Goal: Information Seeking & Learning: Learn about a topic

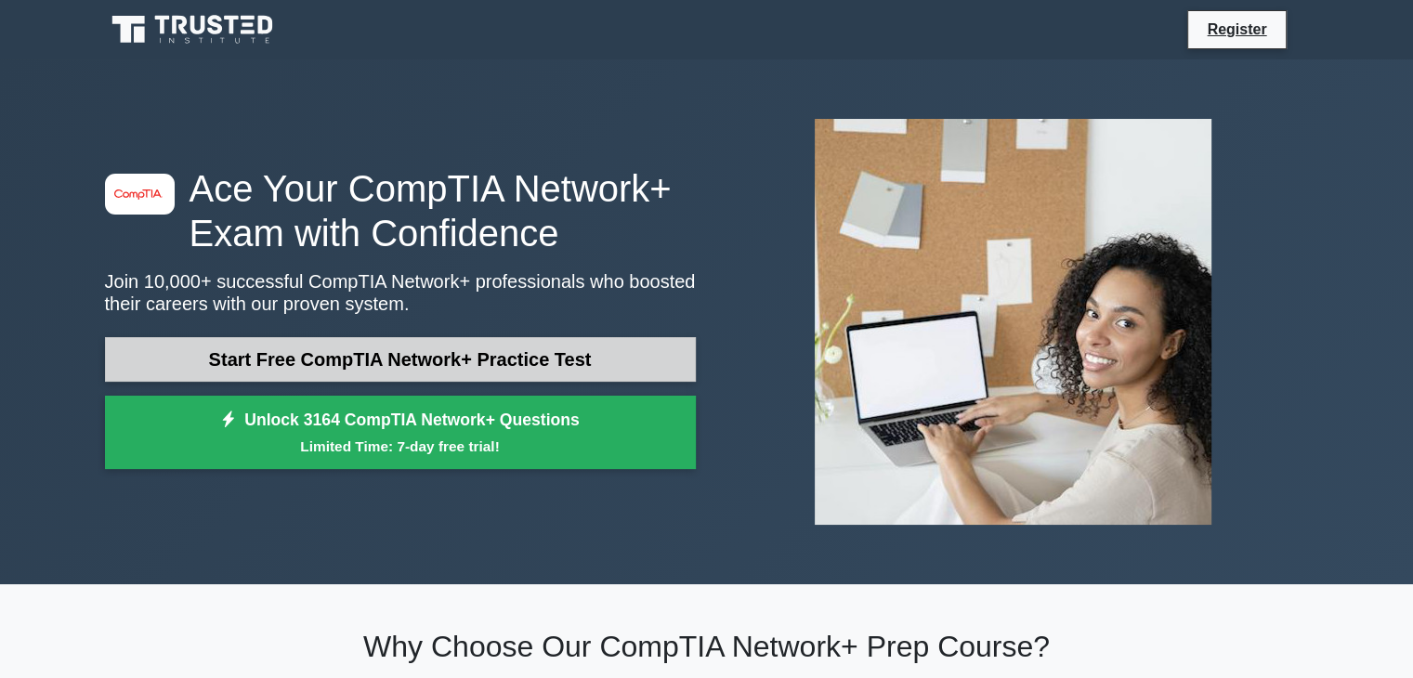
click at [483, 350] on link "Start Free CompTIA Network+ Practice Test" at bounding box center [400, 359] width 591 height 45
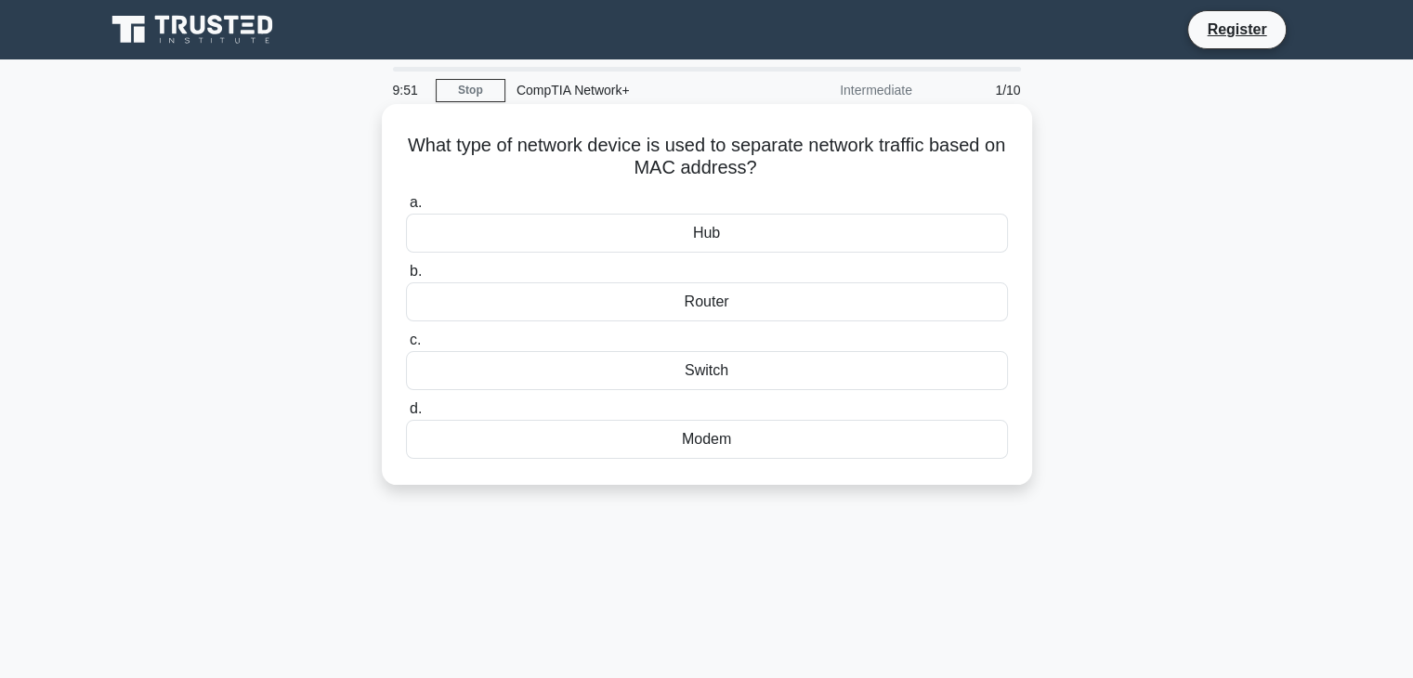
click at [661, 372] on div "Switch" at bounding box center [707, 370] width 602 height 39
click at [406, 346] on input "c. Switch" at bounding box center [406, 340] width 0 height 12
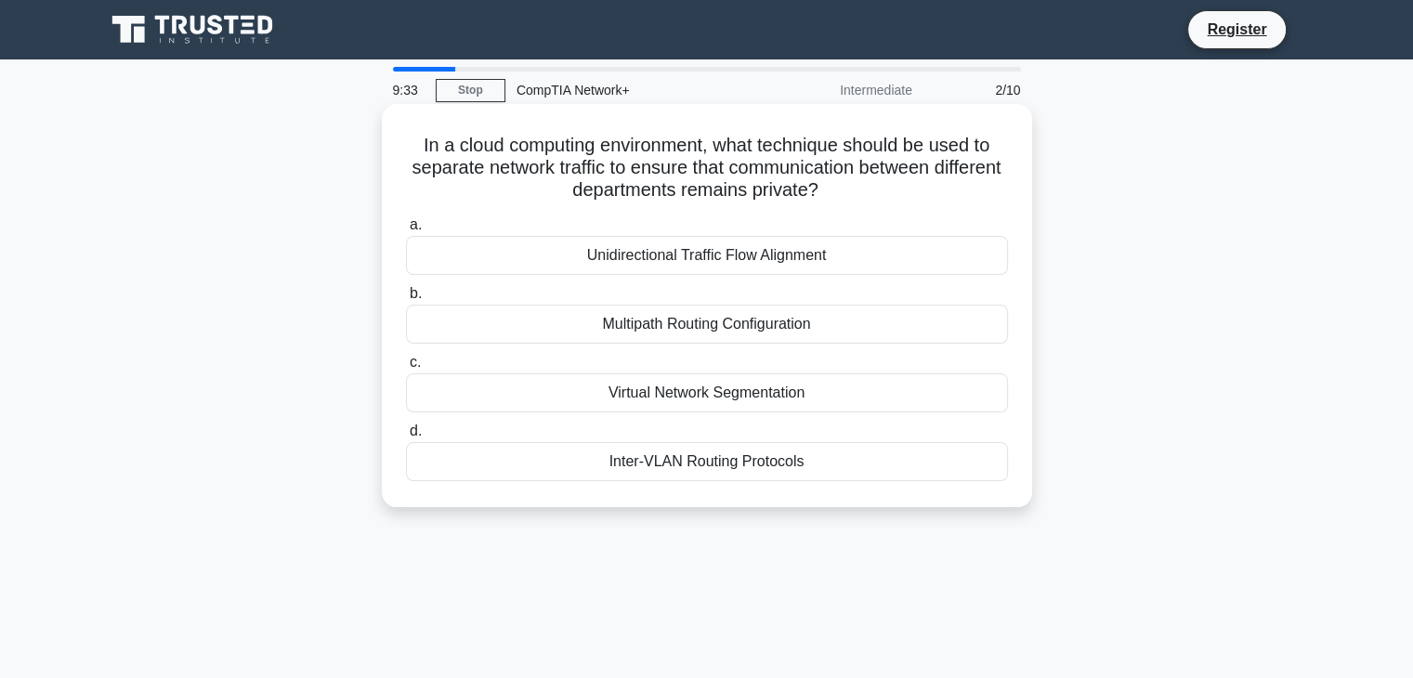
click at [739, 385] on div "Virtual Network Segmentation" at bounding box center [707, 392] width 602 height 39
click at [406, 369] on input "c. Virtual Network Segmentation" at bounding box center [406, 363] width 0 height 12
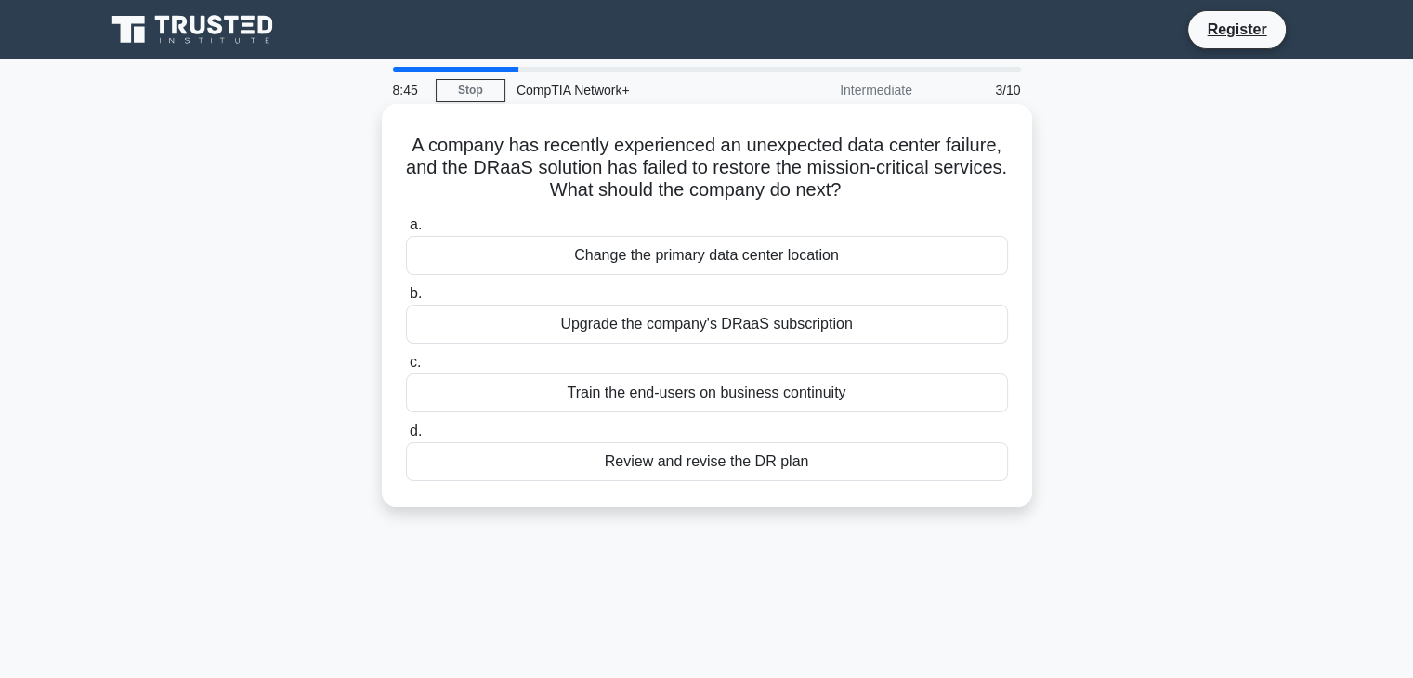
click at [613, 258] on div "Change the primary data center location" at bounding box center [707, 255] width 602 height 39
click at [406, 231] on input "a. Change the primary data center location" at bounding box center [406, 225] width 0 height 12
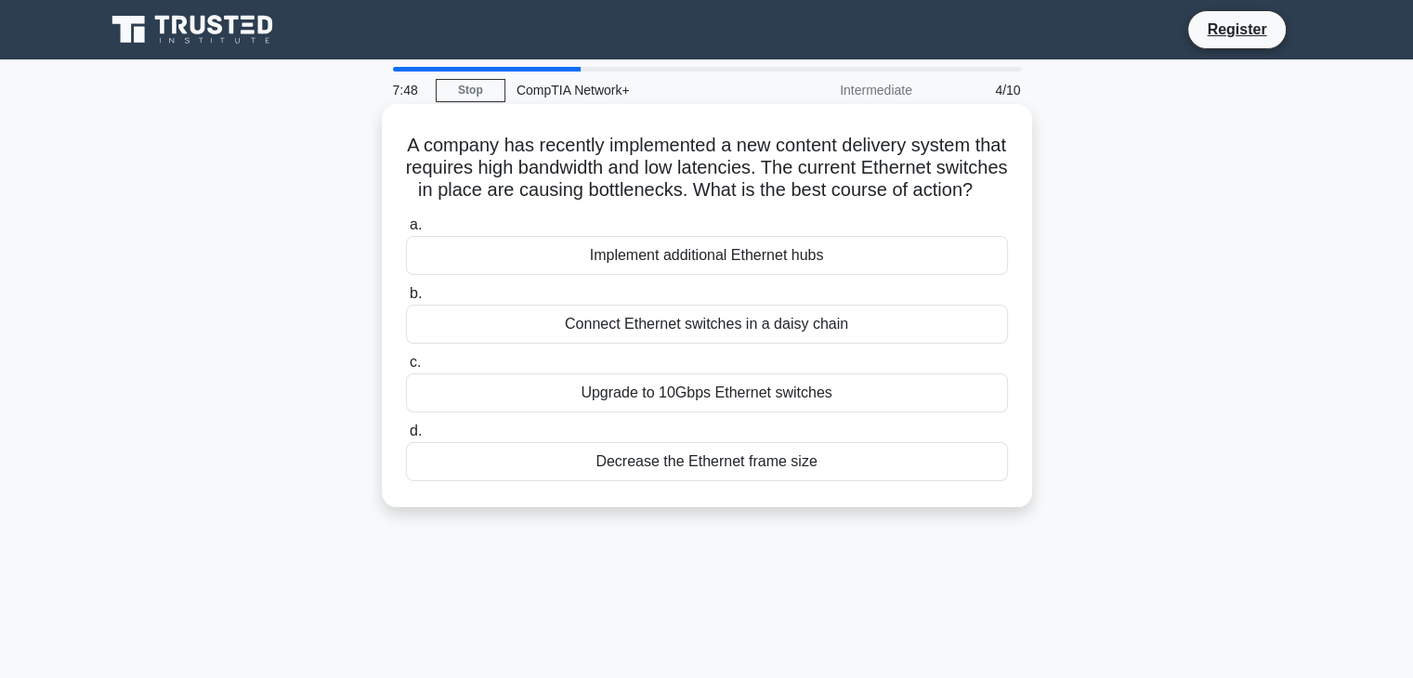
click at [687, 409] on div "Upgrade to 10Gbps Ethernet switches" at bounding box center [707, 392] width 602 height 39
click at [406, 369] on input "c. Upgrade to 10Gbps Ethernet switches" at bounding box center [406, 363] width 0 height 12
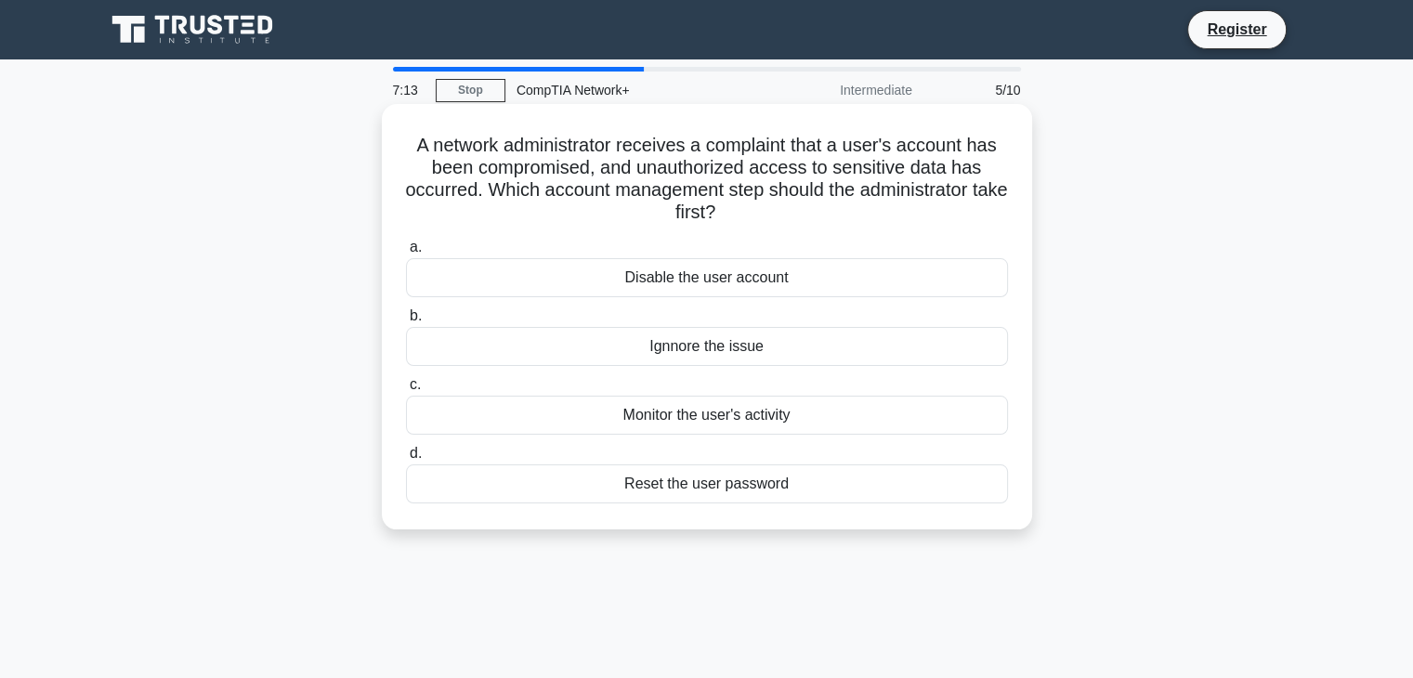
click at [702, 483] on div "Reset the user password" at bounding box center [707, 483] width 602 height 39
click at [406, 460] on input "d. Reset the user password" at bounding box center [406, 454] width 0 height 12
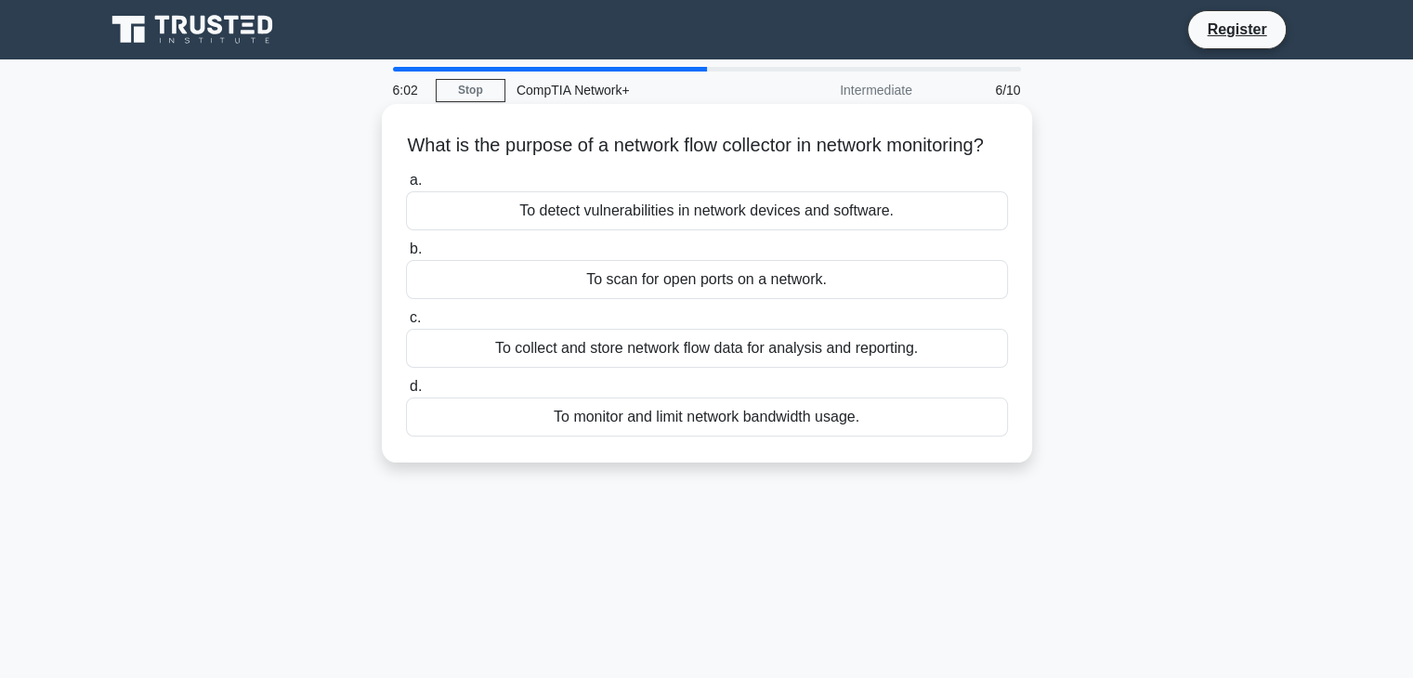
click at [897, 368] on div "To collect and store network flow data for analysis and reporting." at bounding box center [707, 348] width 602 height 39
click at [406, 324] on input "c. To collect and store network flow data for analysis and reporting." at bounding box center [406, 318] width 0 height 12
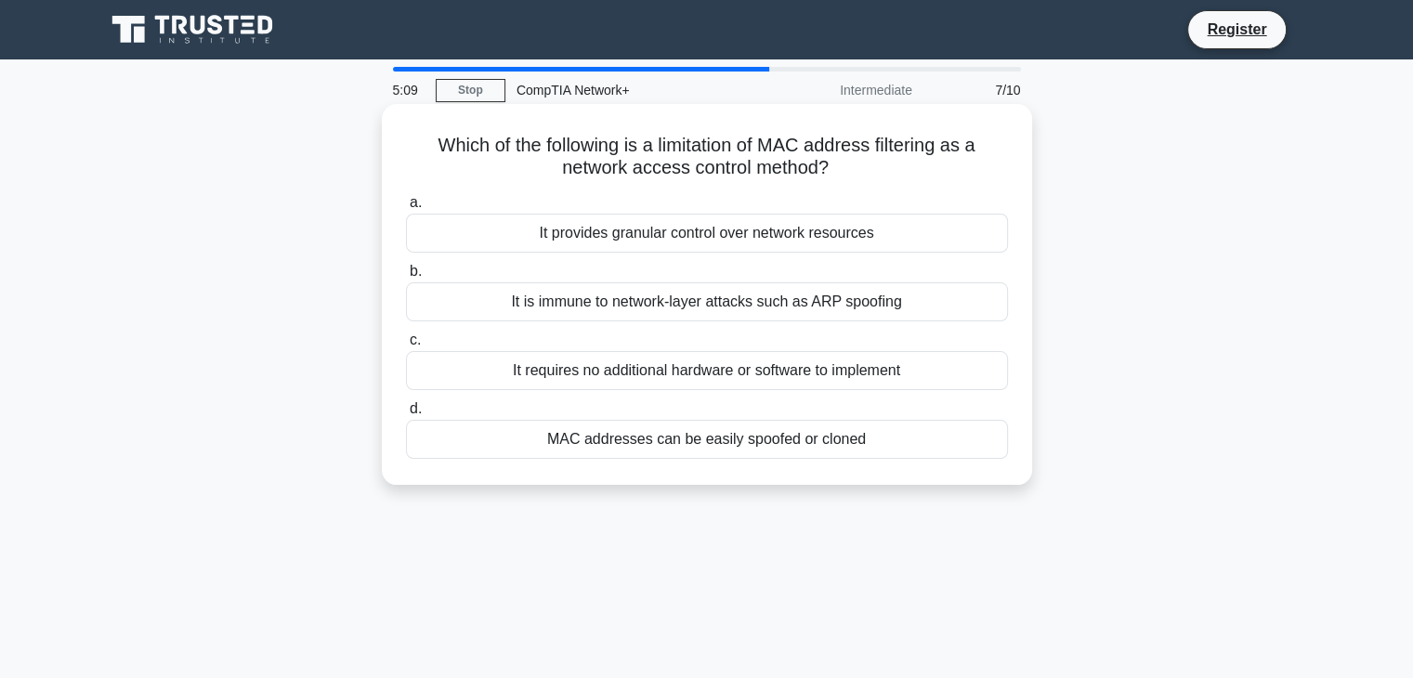
click at [955, 310] on div "It is immune to network-layer attacks such as ARP spoofing" at bounding box center [707, 301] width 602 height 39
click at [406, 278] on input "b. It is immune to network-layer attacks such as ARP spoofing" at bounding box center [406, 272] width 0 height 12
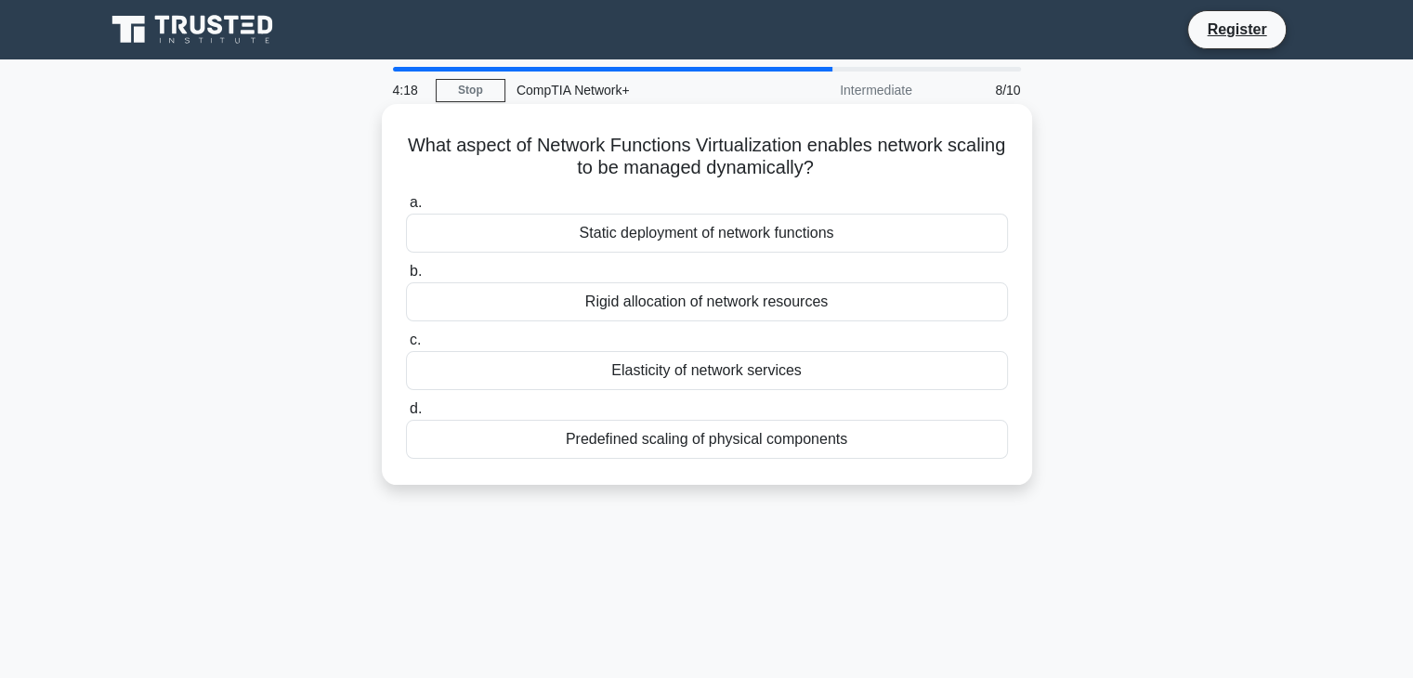
click at [821, 369] on div "Elasticity of network services" at bounding box center [707, 370] width 602 height 39
click at [406, 346] on input "c. Elasticity of network services" at bounding box center [406, 340] width 0 height 12
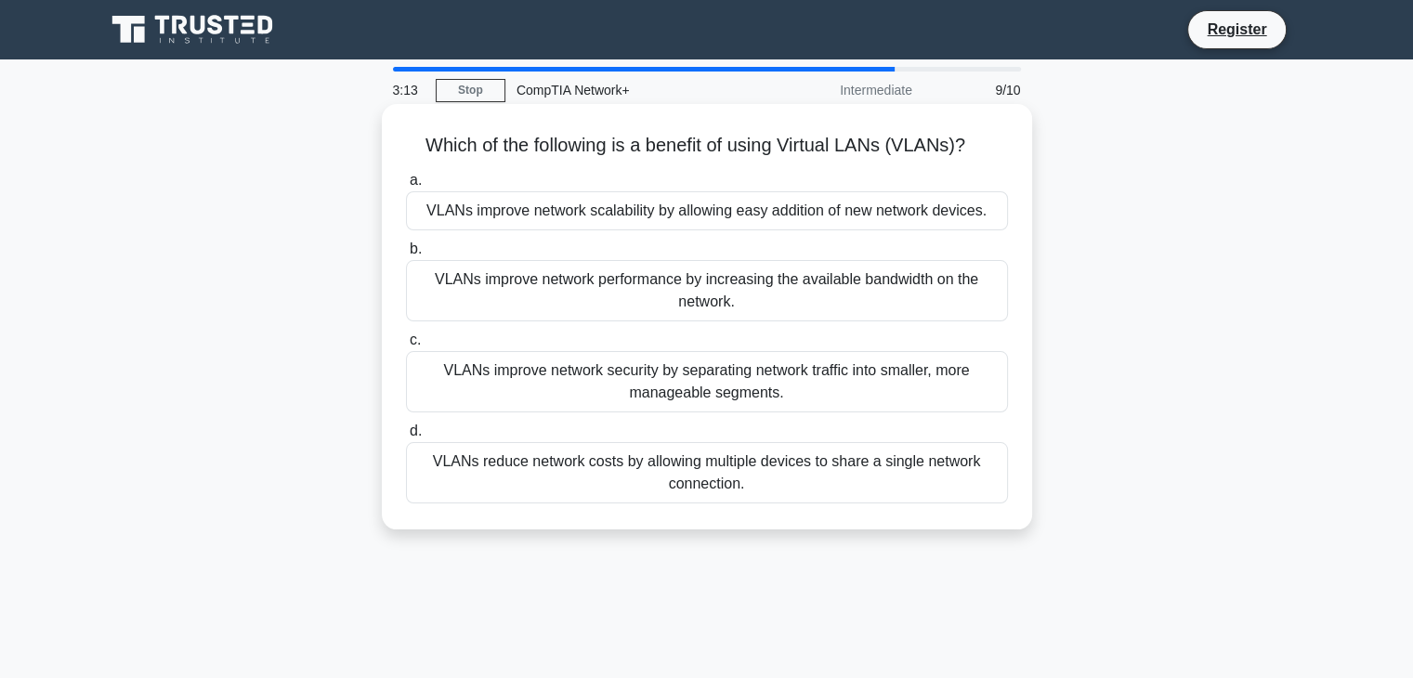
click at [847, 387] on div "VLANs improve network security by separating network traffic into smaller, more…" at bounding box center [707, 381] width 602 height 61
click at [406, 346] on input "c. VLANs improve network security by separating network traffic into smaller, m…" at bounding box center [406, 340] width 0 height 12
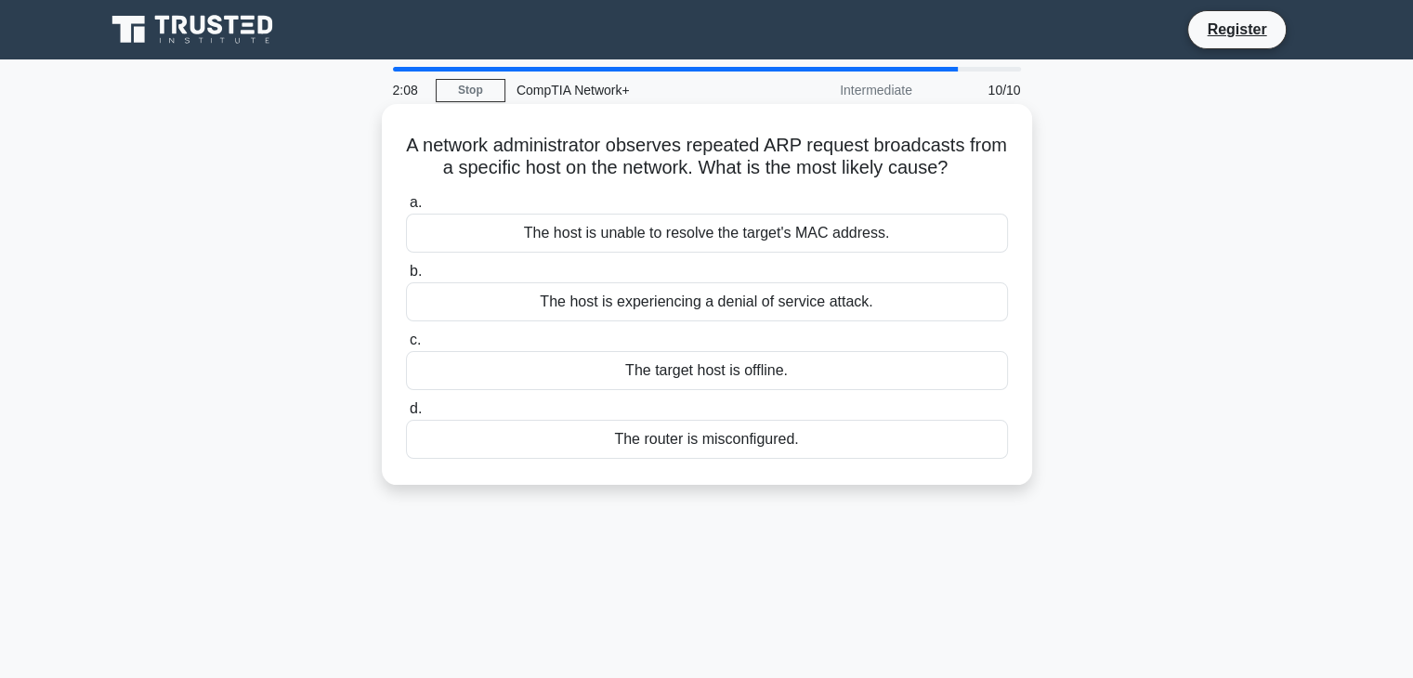
click at [867, 289] on div "The host is experiencing a denial of service attack." at bounding box center [707, 301] width 602 height 39
click at [406, 278] on input "b. The host is experiencing a denial of service attack." at bounding box center [406, 272] width 0 height 12
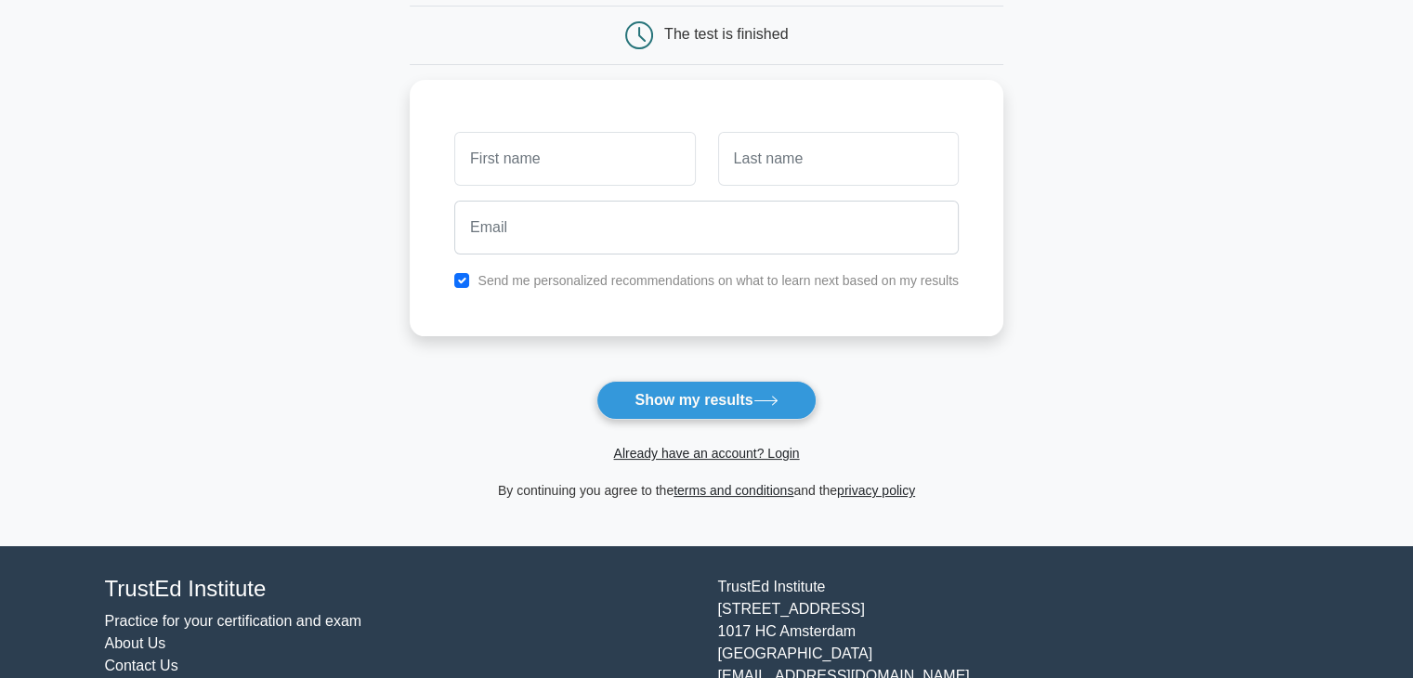
scroll to position [186, 0]
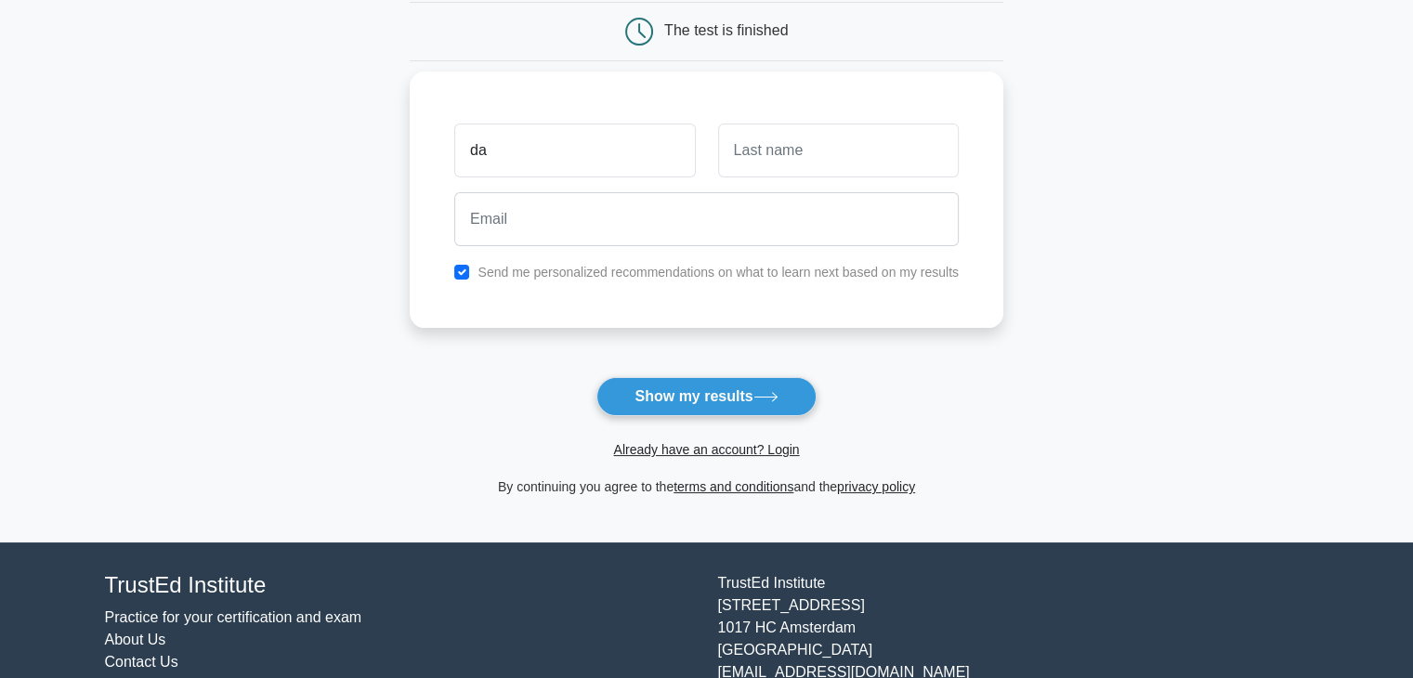
type input "d"
type input "[PERSON_NAME]"
click at [787, 137] on input "text" at bounding box center [838, 151] width 241 height 54
type input "R"
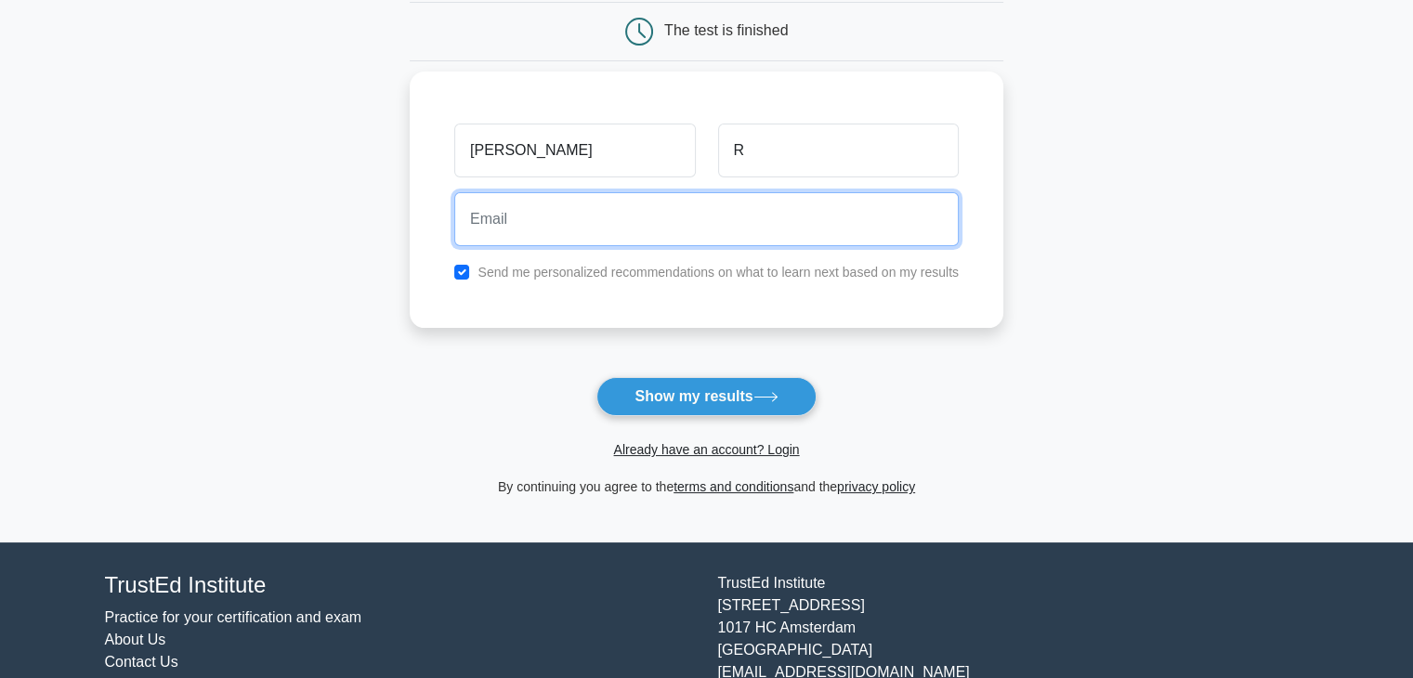
click at [564, 227] on input "email" at bounding box center [706, 219] width 504 height 54
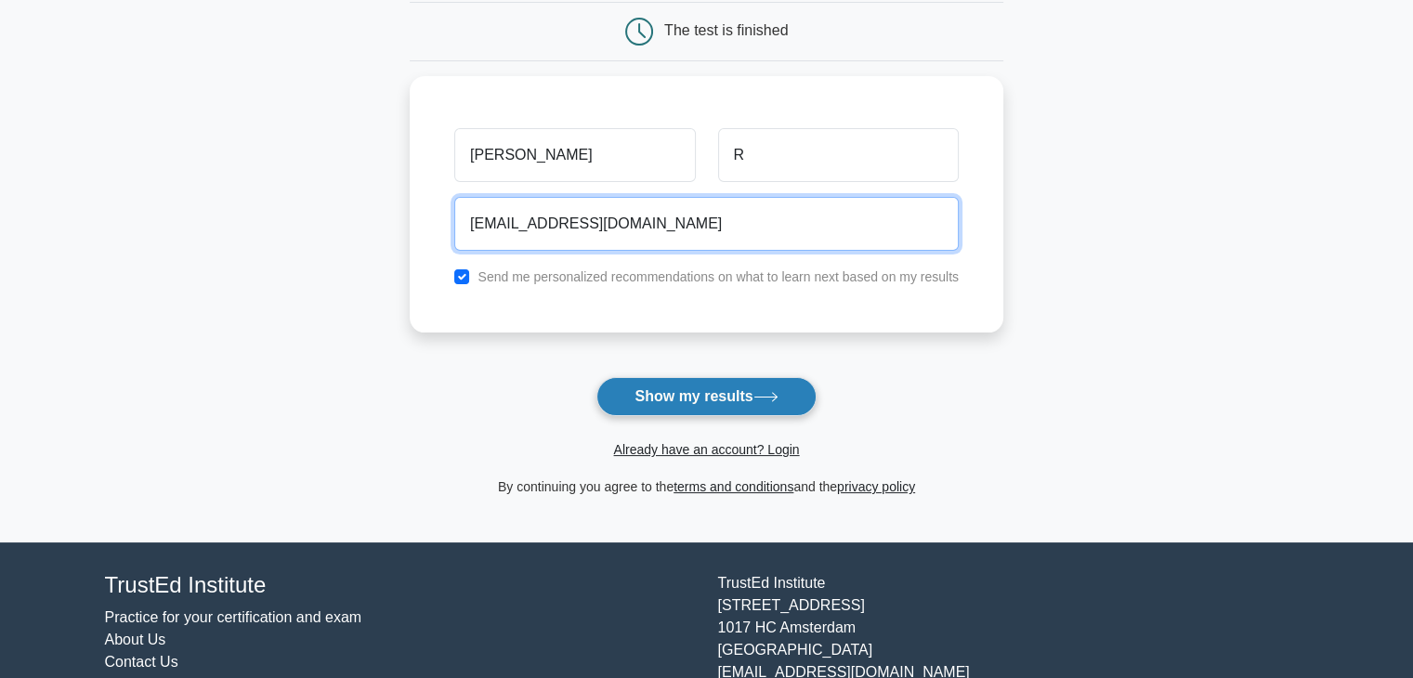
type input "sarathsandy1999@gmail.com"
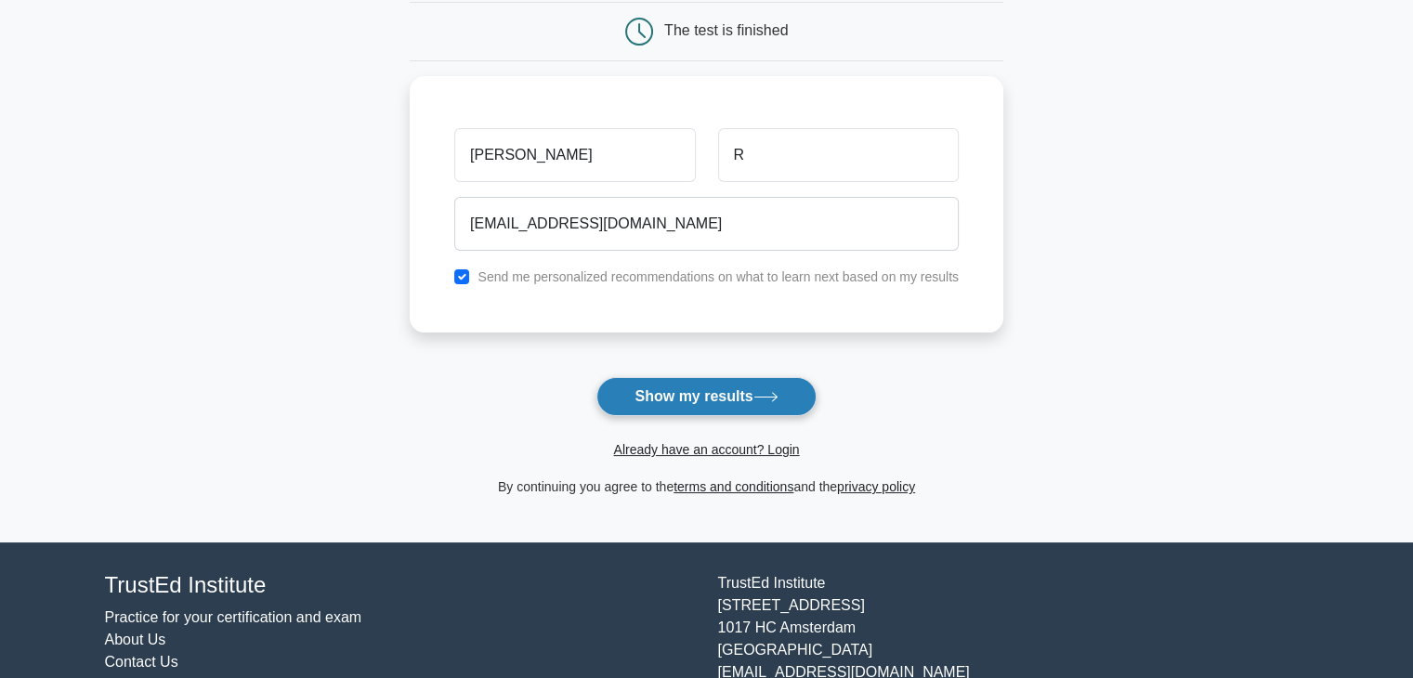
click at [638, 387] on button "Show my results" at bounding box center [705, 396] width 219 height 39
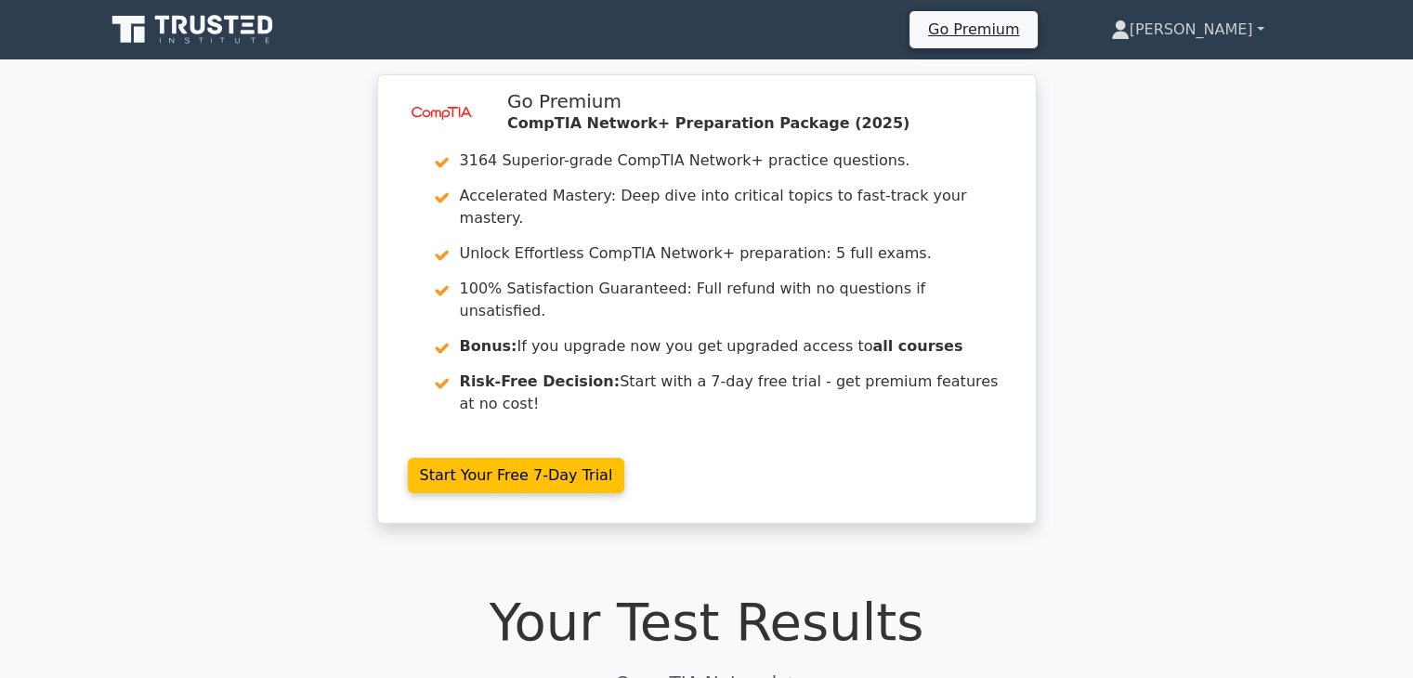
click at [1256, 27] on link "[PERSON_NAME]" at bounding box center [1187, 29] width 242 height 37
click at [1397, 135] on div "image/svg+xml Go Premium CompTIA Network+ Preparation Package (2025) 3164 Super…" at bounding box center [706, 310] width 1413 height 472
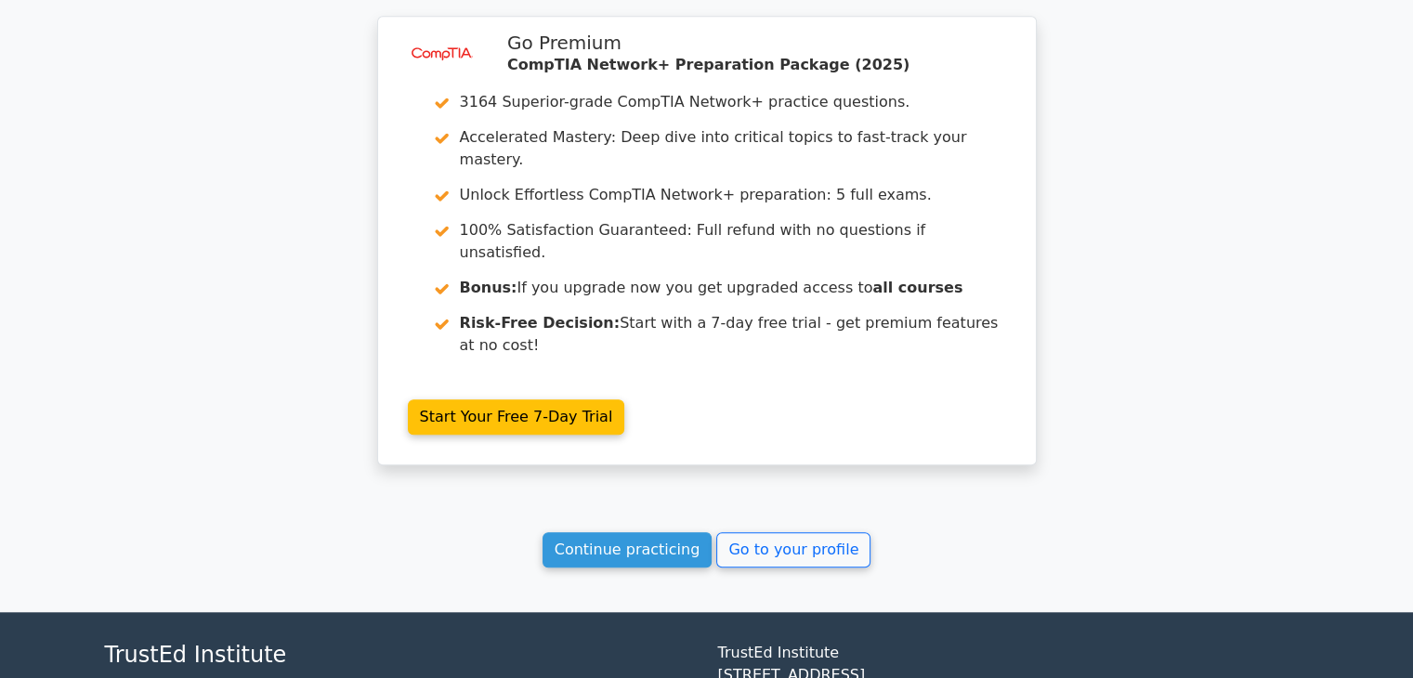
scroll to position [1508, 0]
click at [648, 532] on link "Continue practicing" at bounding box center [627, 549] width 170 height 35
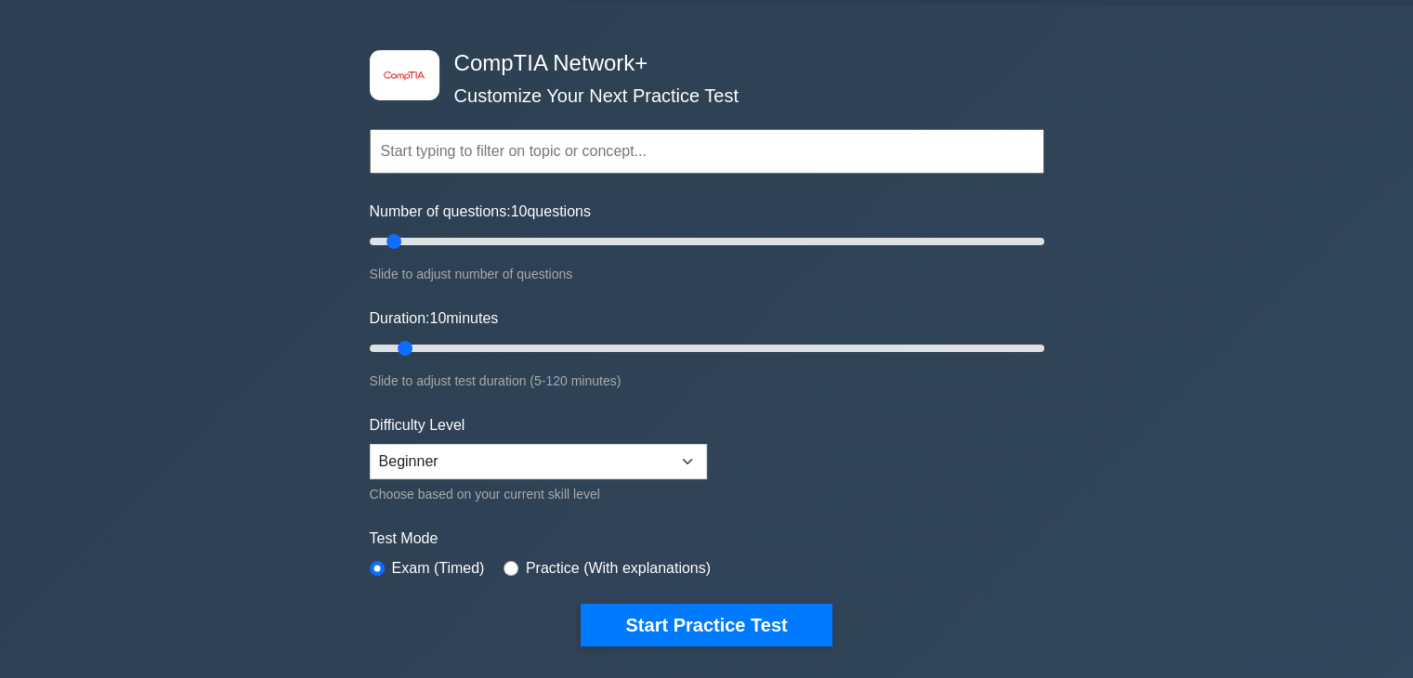
scroll to position [52, 0]
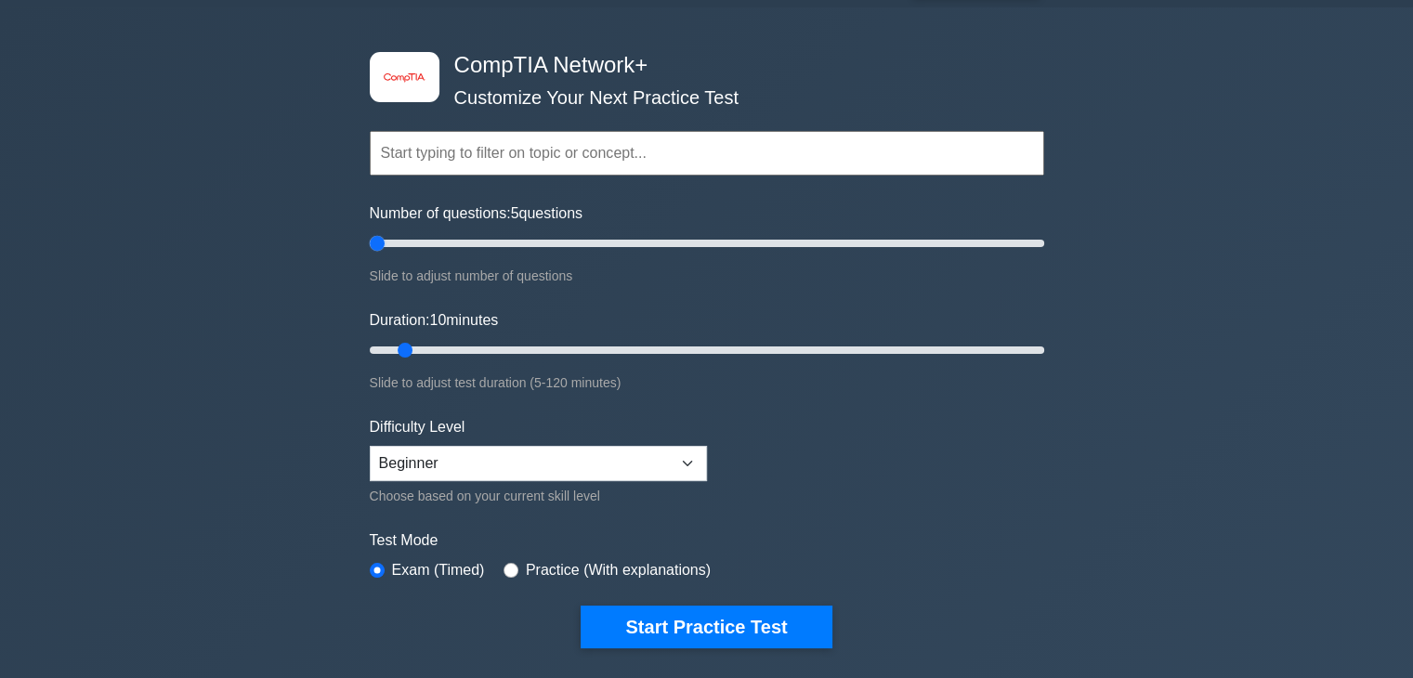
drag, startPoint x: 401, startPoint y: 241, endPoint x: 358, endPoint y: 265, distance: 49.1
type input "5"
click at [370, 254] on input "Number of questions: 5 questions" at bounding box center [707, 243] width 674 height 22
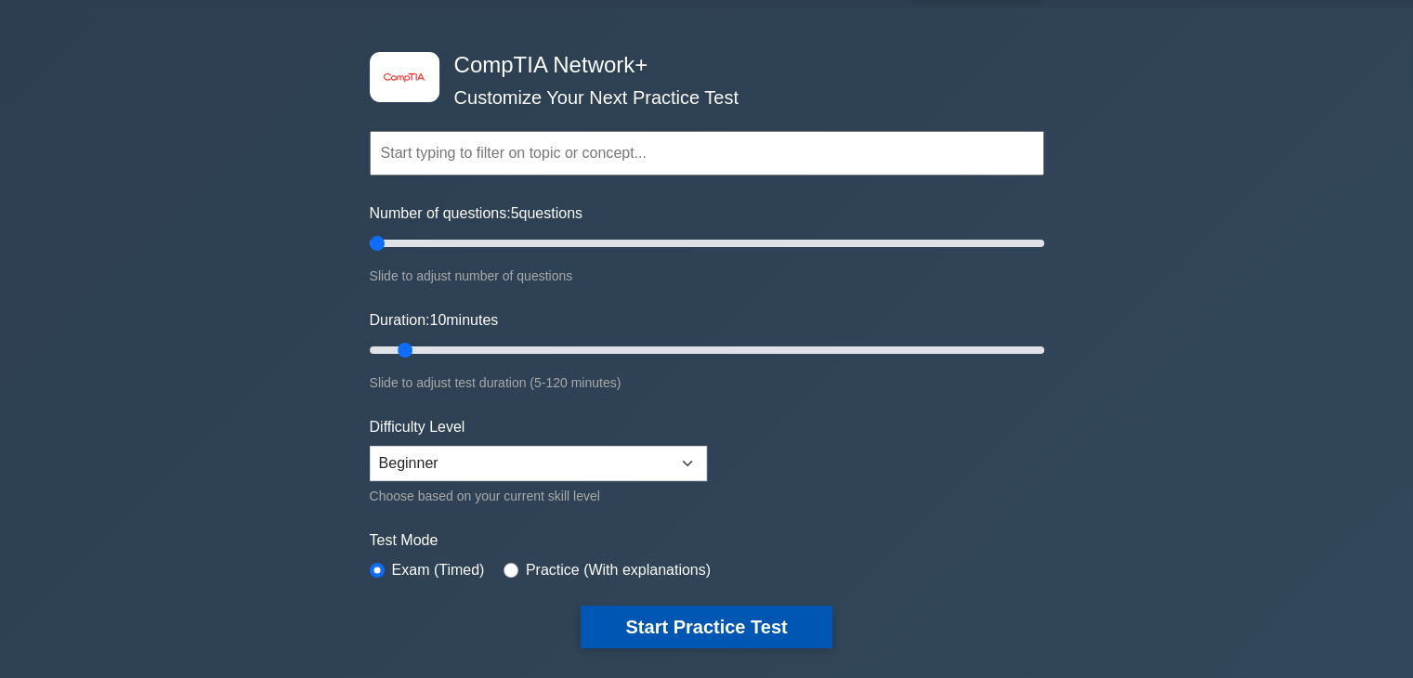
click at [731, 619] on button "Start Practice Test" at bounding box center [705, 627] width 251 height 43
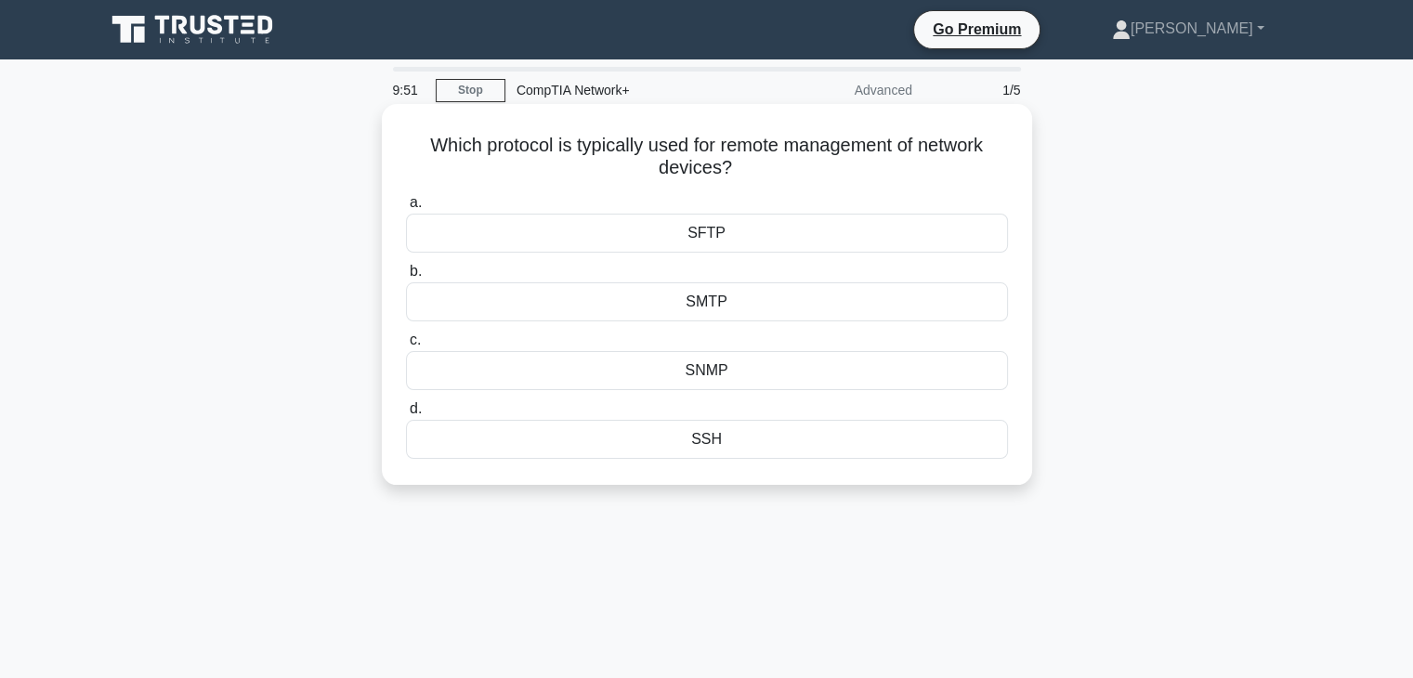
click at [755, 442] on div "SSH" at bounding box center [707, 439] width 602 height 39
click at [406, 415] on input "d. SSH" at bounding box center [406, 409] width 0 height 12
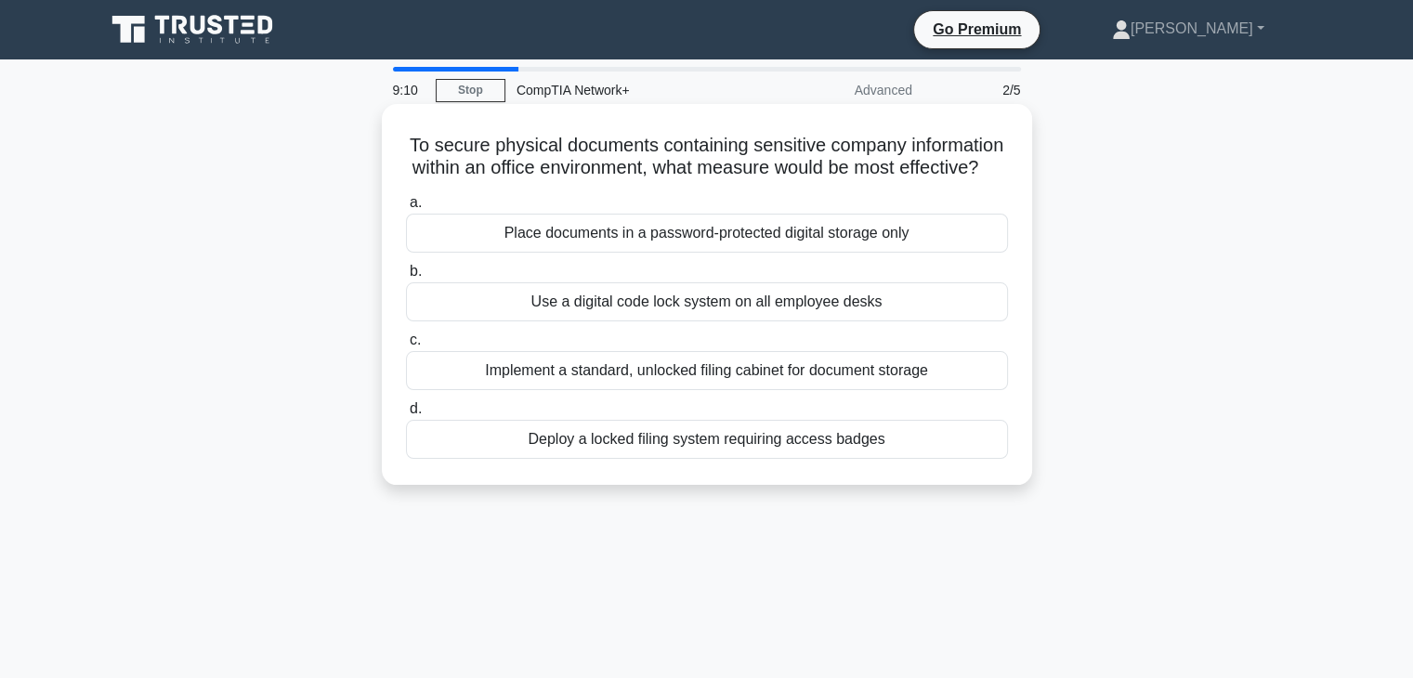
click at [836, 253] on div "Place documents in a password-protected digital storage only" at bounding box center [707, 233] width 602 height 39
click at [406, 209] on input "a. Place documents in a password-protected digital storage only" at bounding box center [406, 203] width 0 height 12
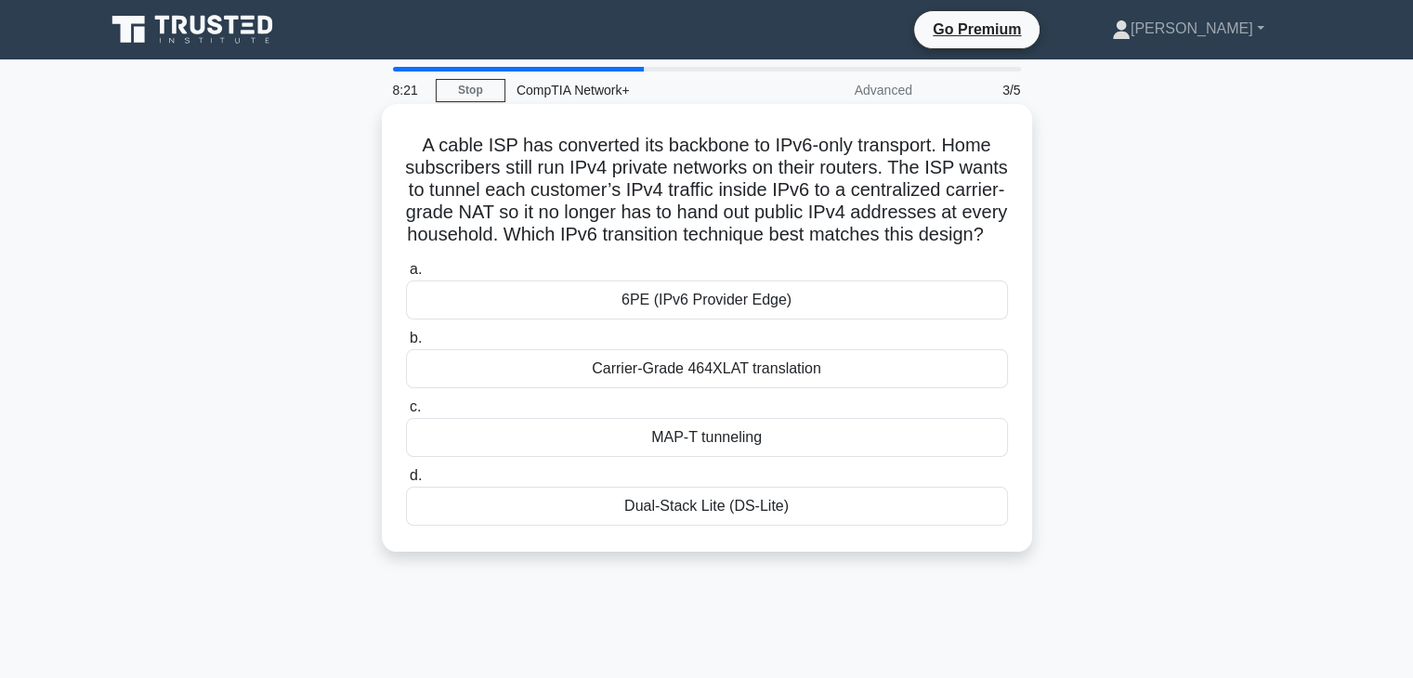
click at [787, 457] on div "MAP-T tunneling" at bounding box center [707, 437] width 602 height 39
click at [406, 413] on input "c. MAP-T tunneling" at bounding box center [406, 407] width 0 height 12
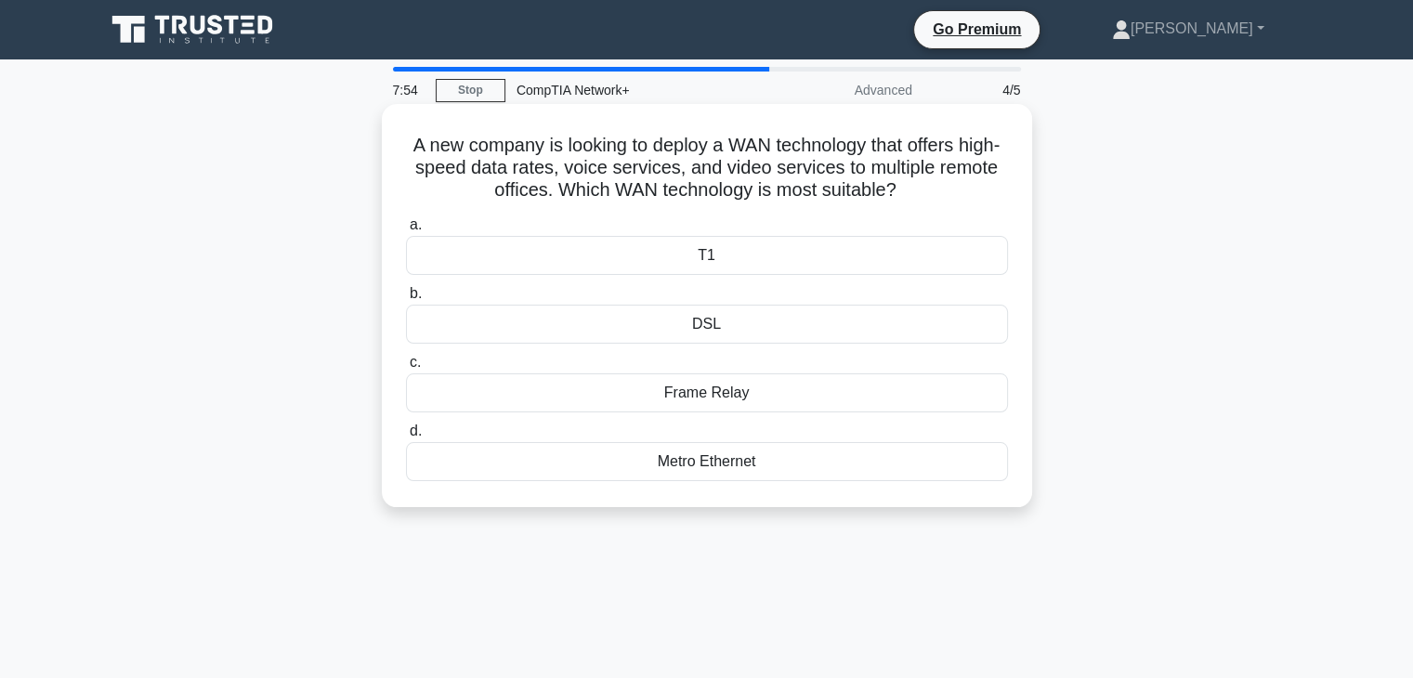
click at [812, 322] on div "DSL" at bounding box center [707, 324] width 602 height 39
click at [406, 300] on input "b. DSL" at bounding box center [406, 294] width 0 height 12
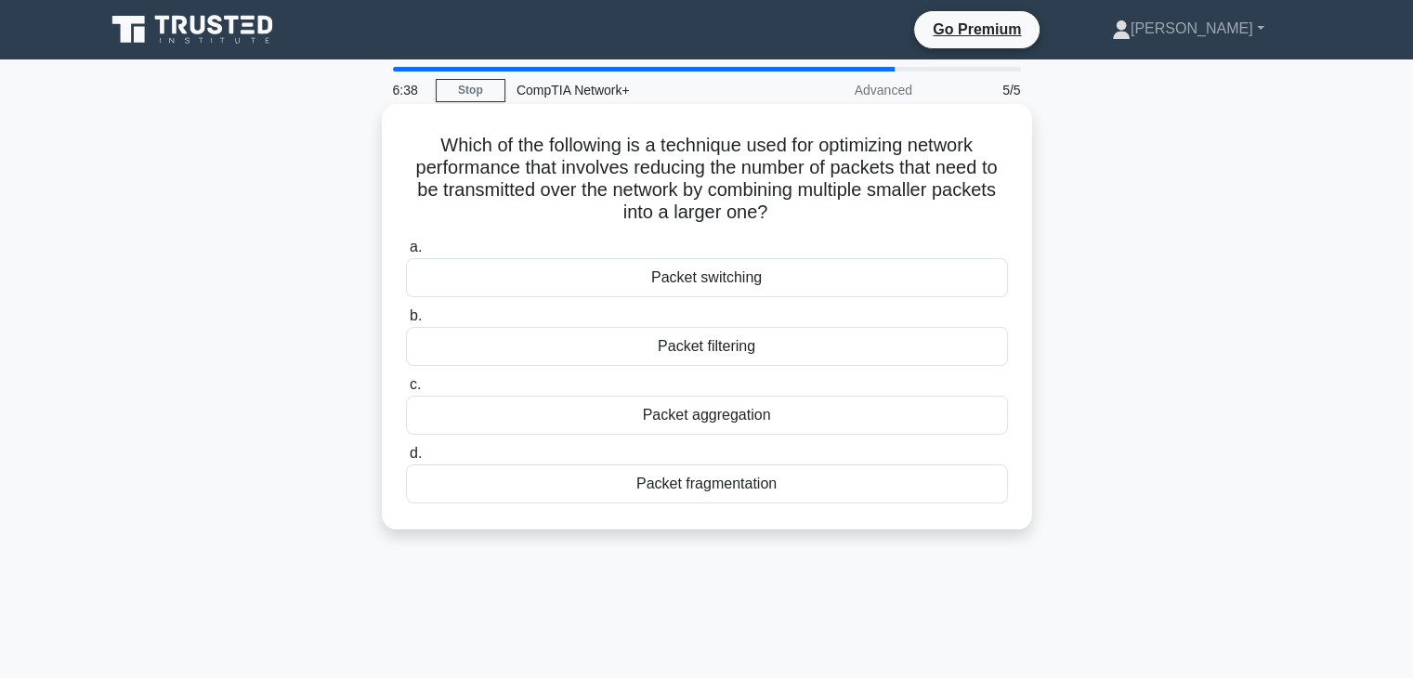
click at [757, 412] on div "Packet aggregation" at bounding box center [707, 415] width 602 height 39
click at [406, 391] on input "c. Packet aggregation" at bounding box center [406, 385] width 0 height 12
